Goal: Book appointment/travel/reservation

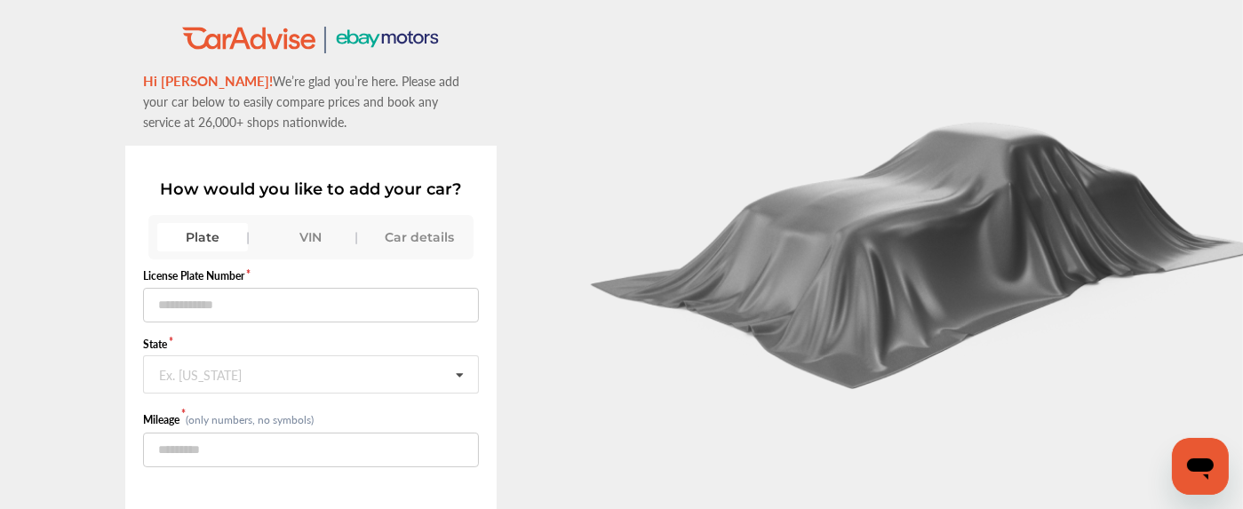
click at [310, 237] on div "VIN" at bounding box center [311, 237] width 91 height 28
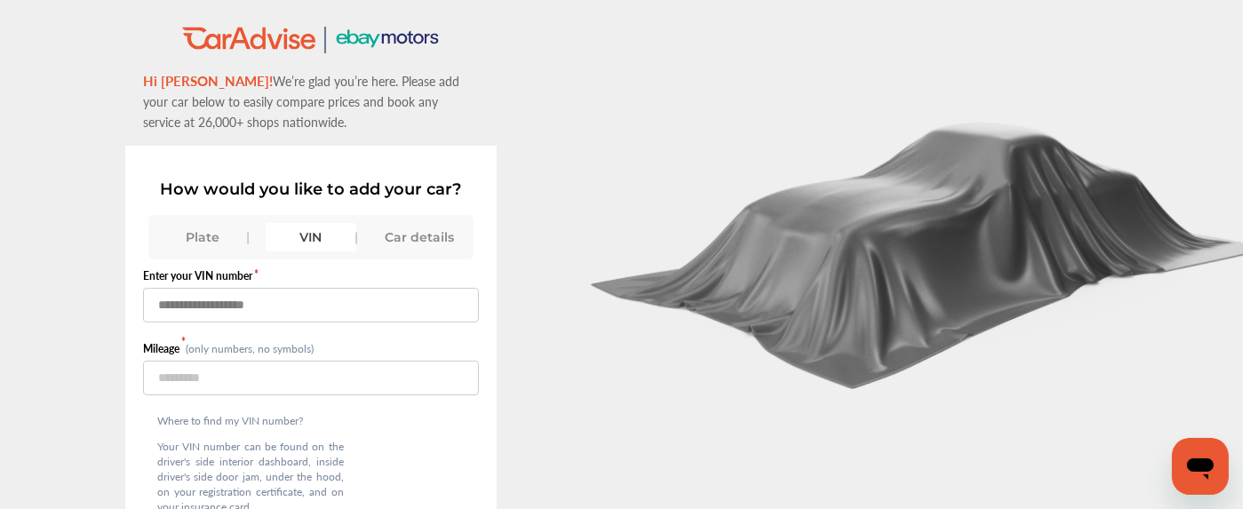
click at [290, 293] on input "text" at bounding box center [311, 305] width 336 height 35
paste input "**********"
type input "**********"
click at [219, 366] on input "number" at bounding box center [311, 378] width 336 height 35
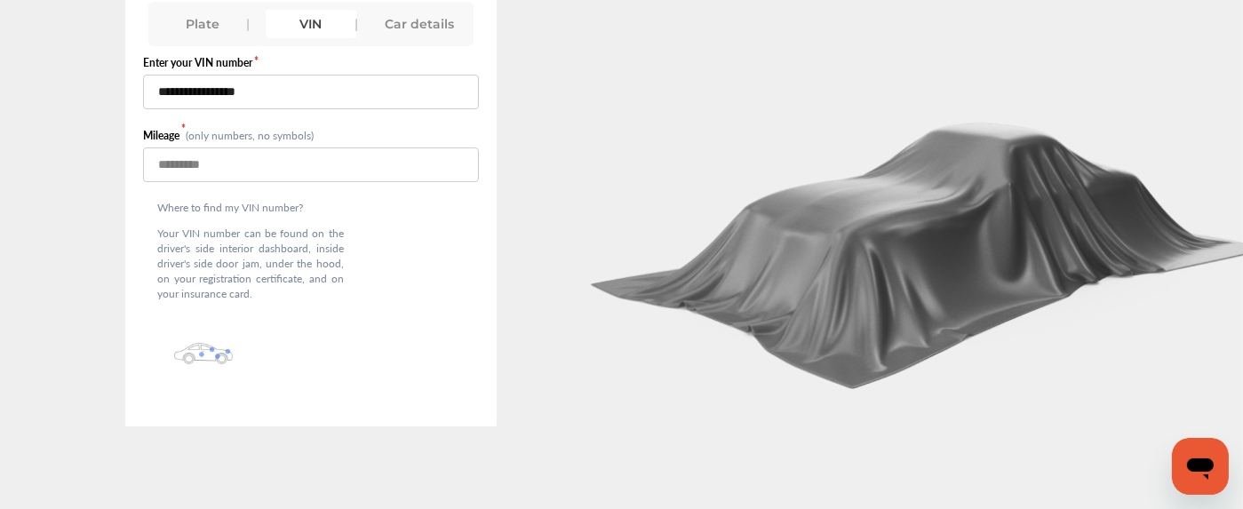
scroll to position [140, 0]
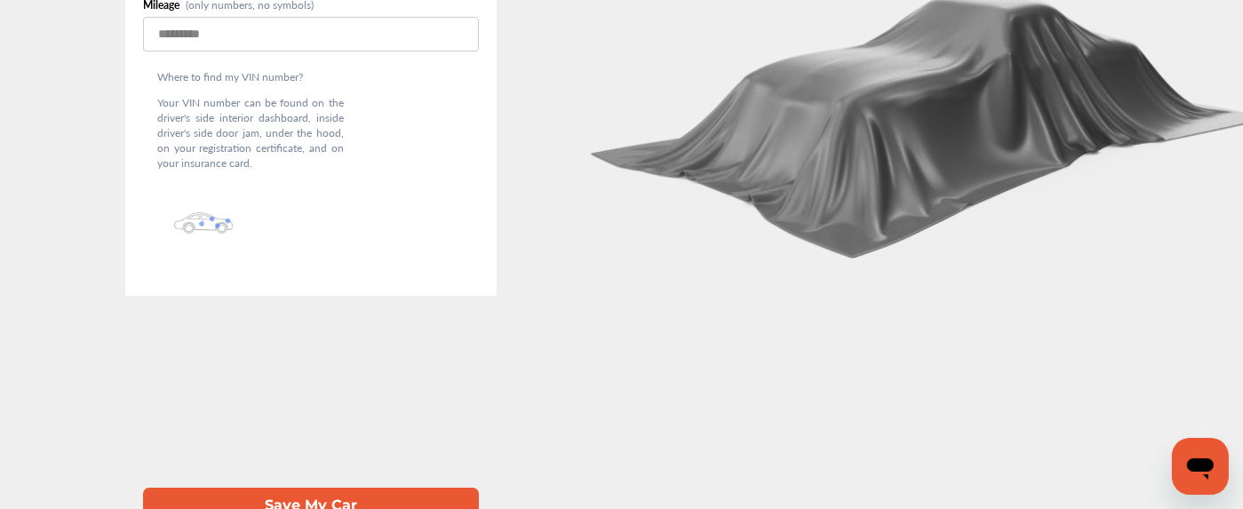
type input "*****"
click at [314, 488] on button "Save My Car" at bounding box center [311, 506] width 336 height 36
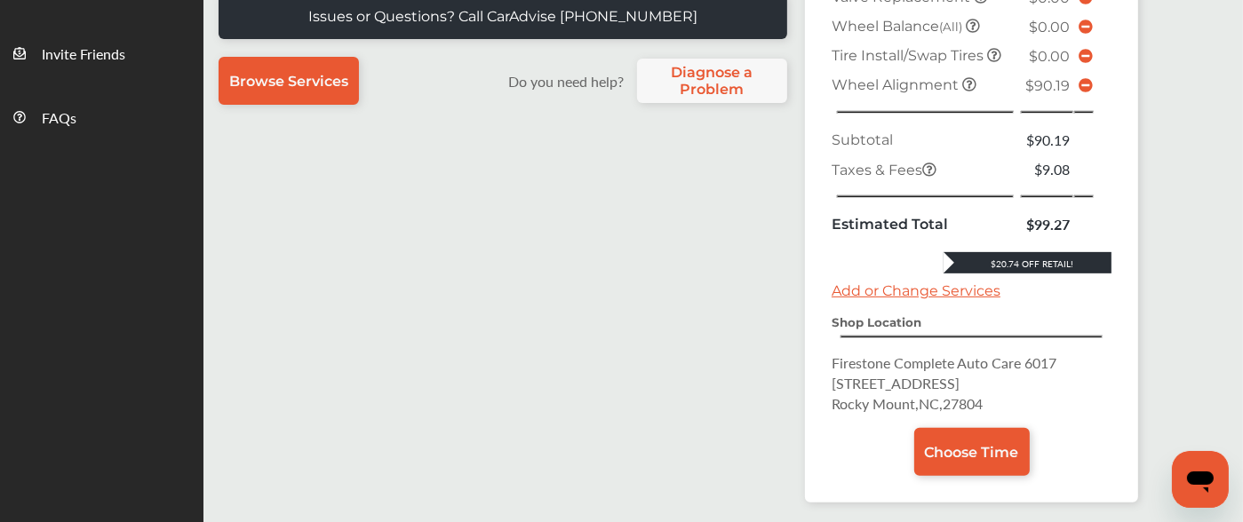
scroll to position [557, 0]
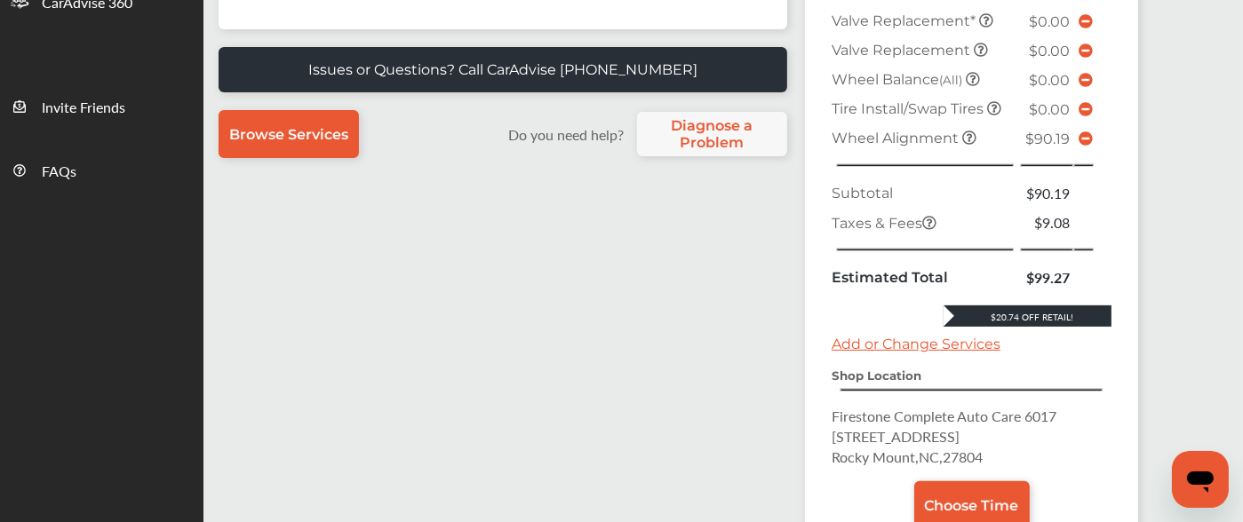
click at [1087, 131] on icon at bounding box center [1085, 138] width 14 height 14
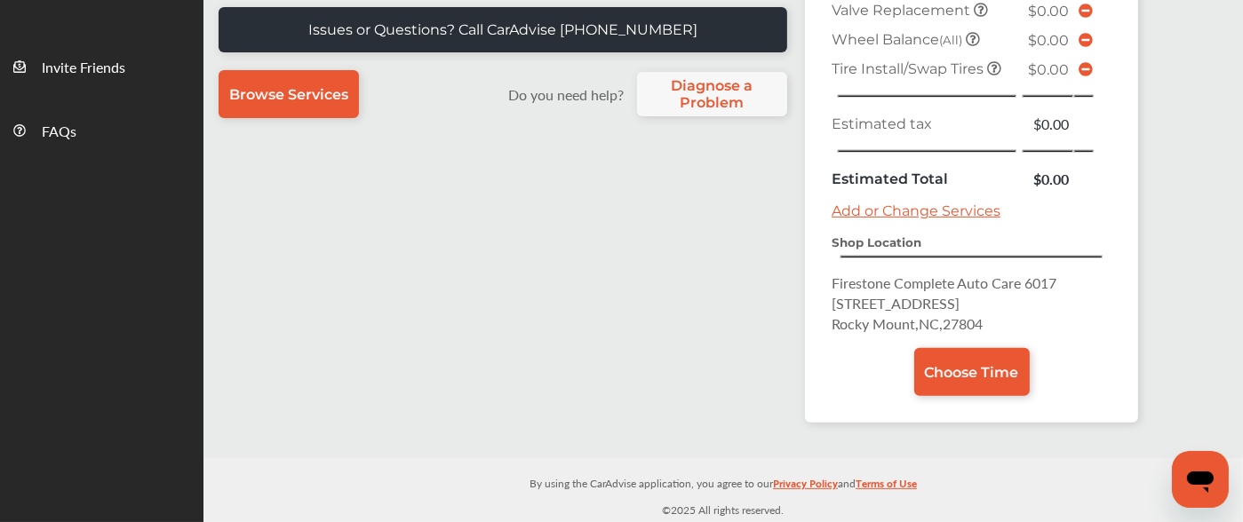
scroll to position [587, 0]
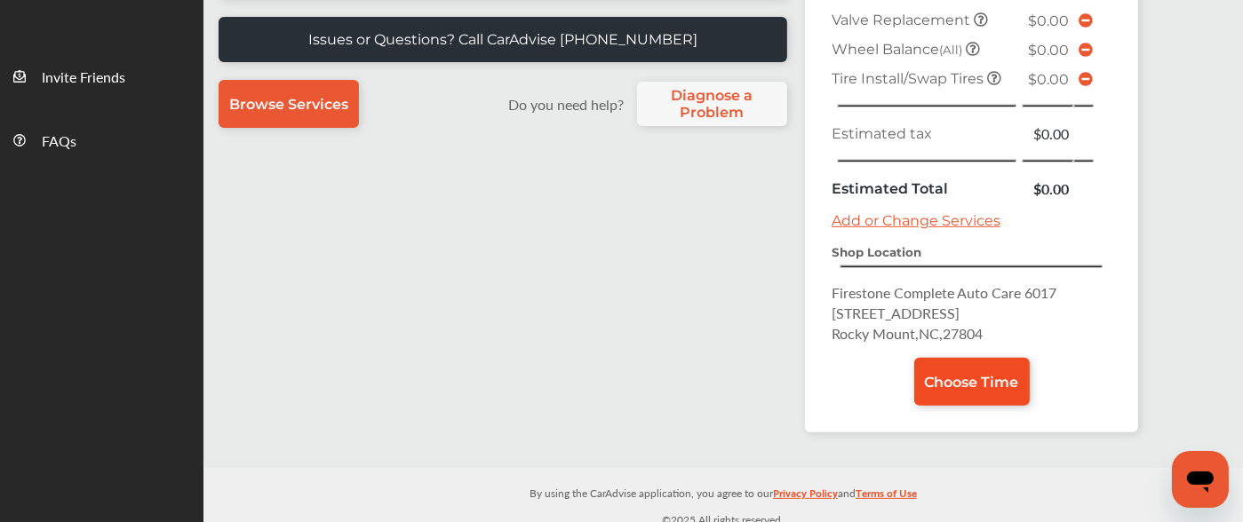
click at [968, 376] on span "Choose Time" at bounding box center [972, 382] width 94 height 17
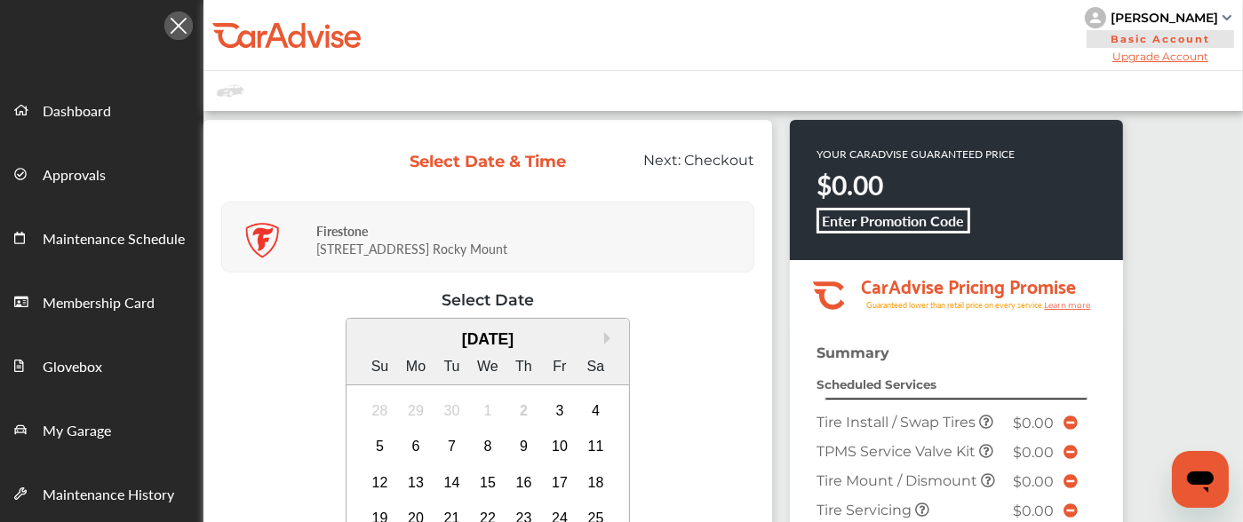
scroll to position [249, 0]
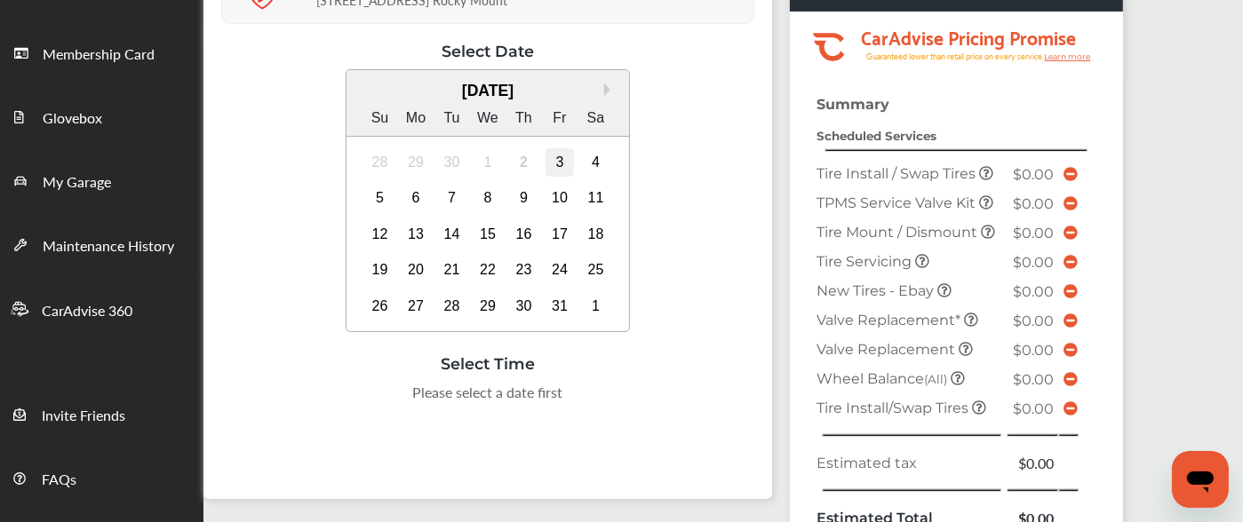
click at [554, 166] on div "3" at bounding box center [559, 162] width 28 height 28
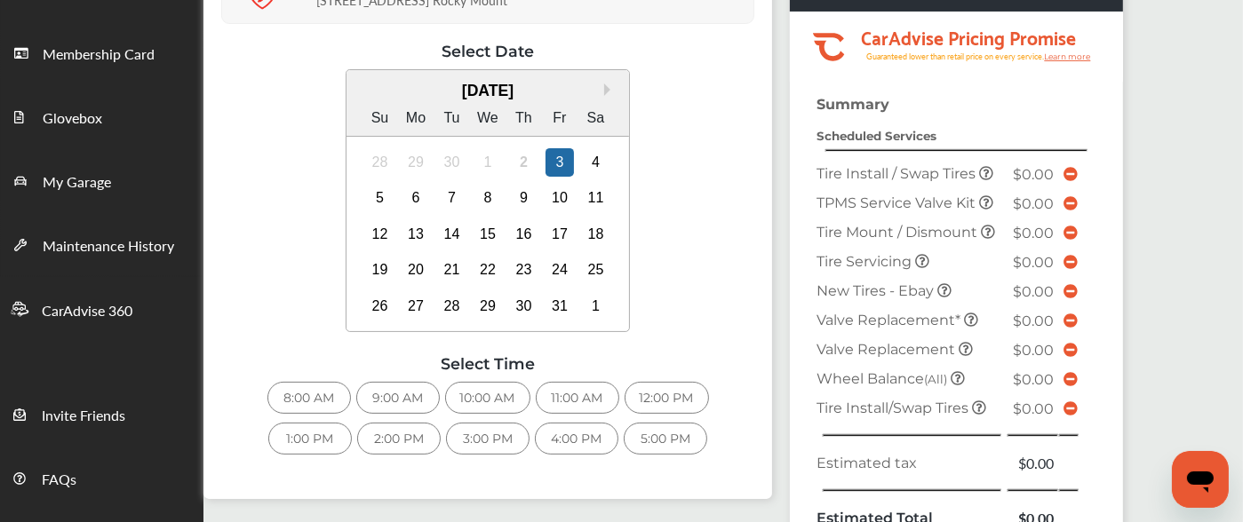
click at [281, 442] on div "1:00 PM" at bounding box center [310, 439] width 84 height 32
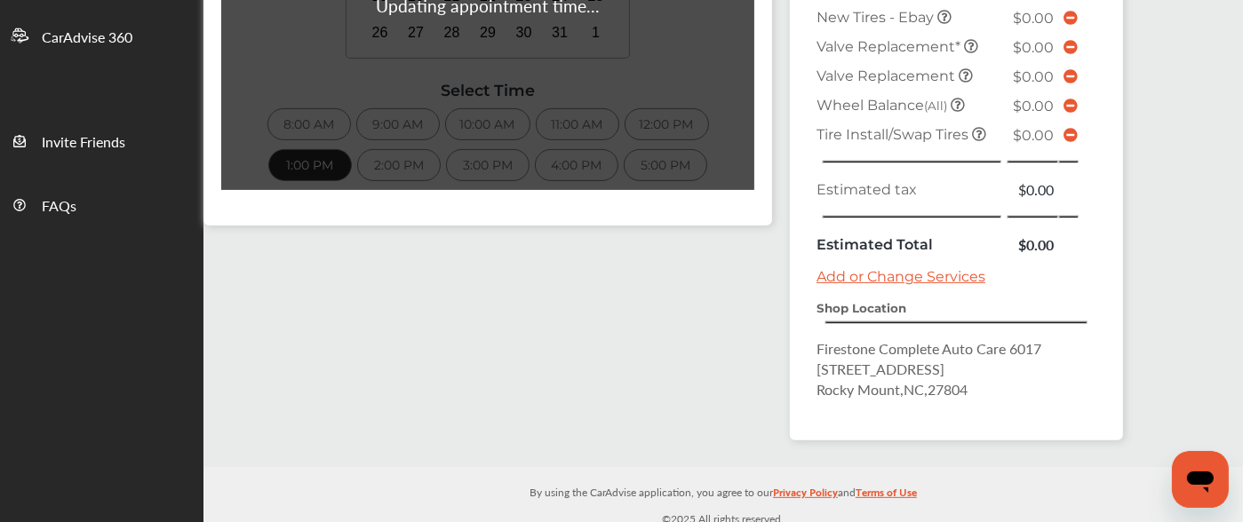
scroll to position [522, 0]
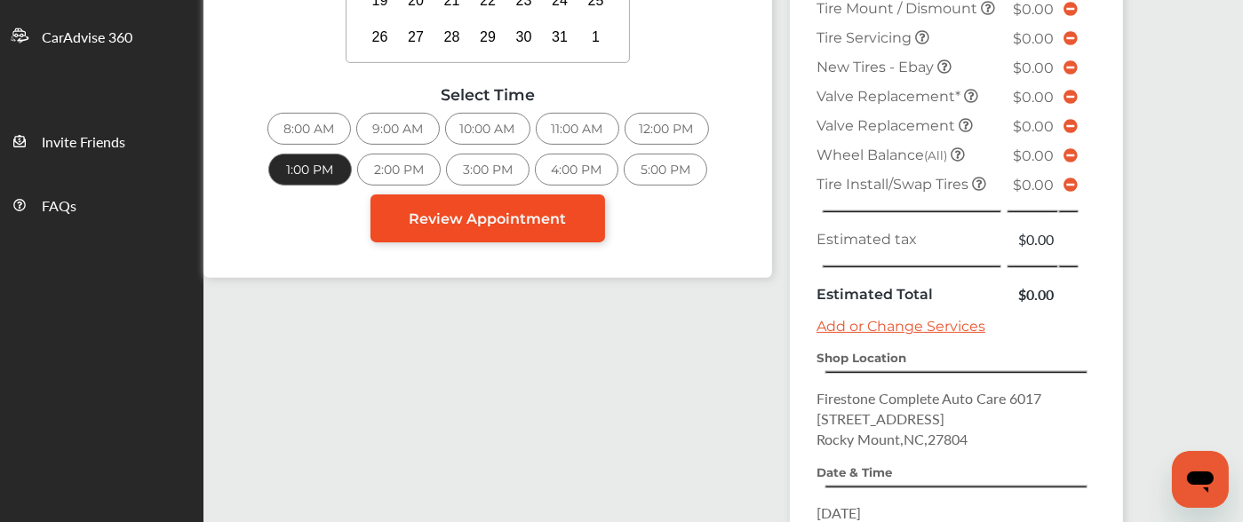
click at [529, 211] on span "Review Appointment" at bounding box center [488, 219] width 157 height 17
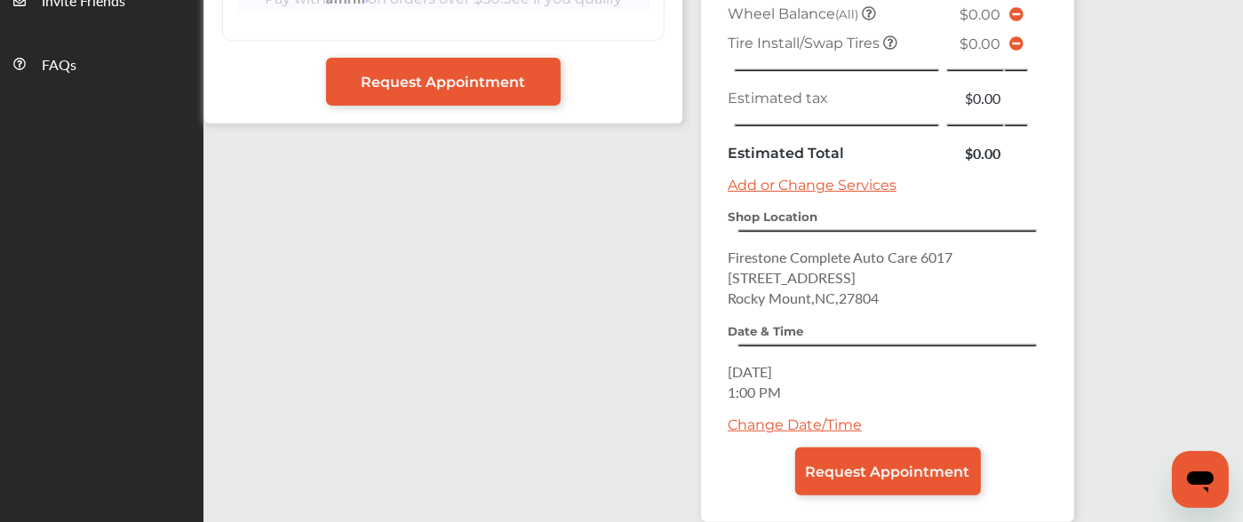
scroll to position [666, 0]
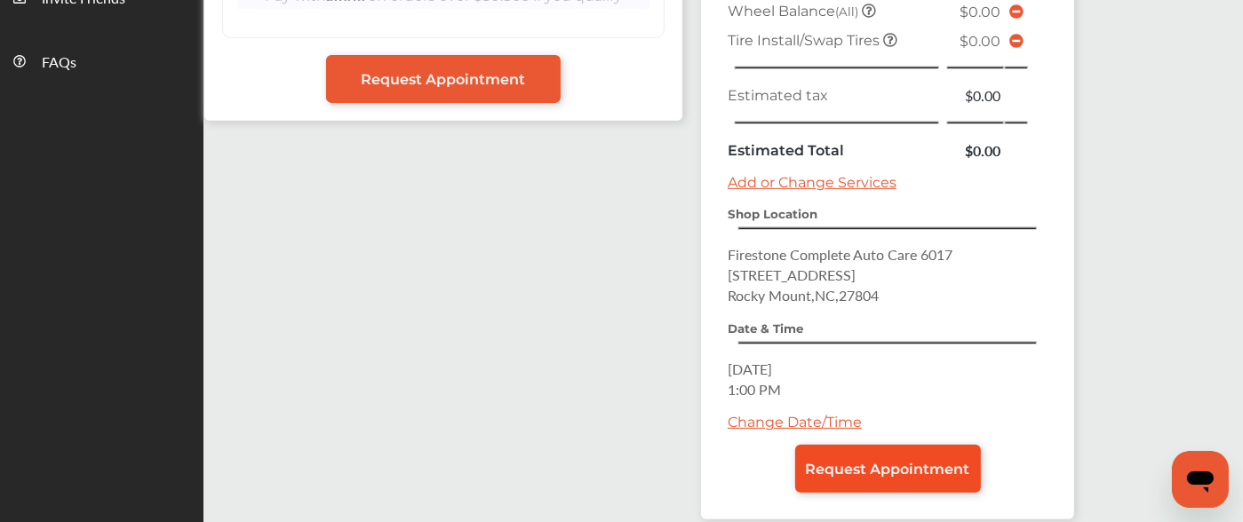
click at [934, 461] on span "Request Appointment" at bounding box center [888, 469] width 164 height 17
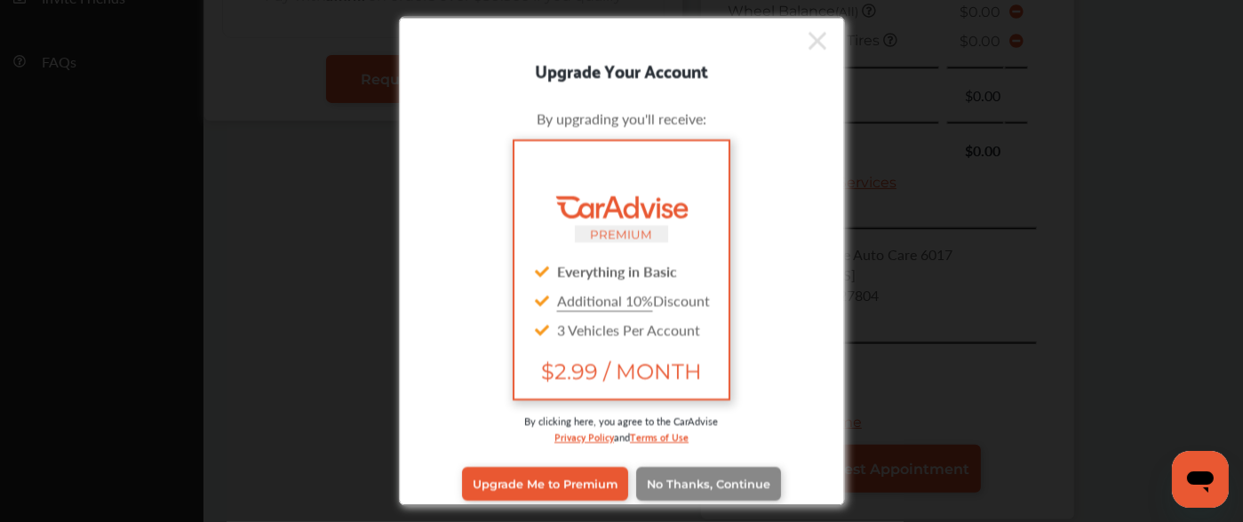
click at [752, 478] on span "No Thanks, Continue" at bounding box center [708, 483] width 123 height 13
